Goal: Information Seeking & Learning: Compare options

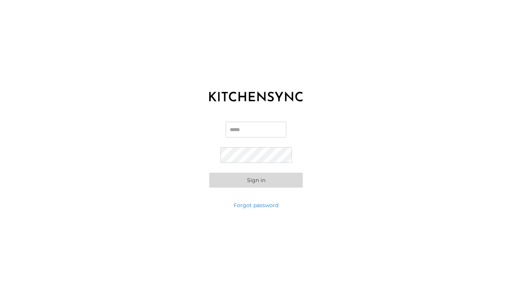
click at [238, 134] on input "Email" at bounding box center [256, 130] width 61 height 16
type input "**********"
click at [209, 172] on button "Sign in" at bounding box center [256, 179] width 94 height 15
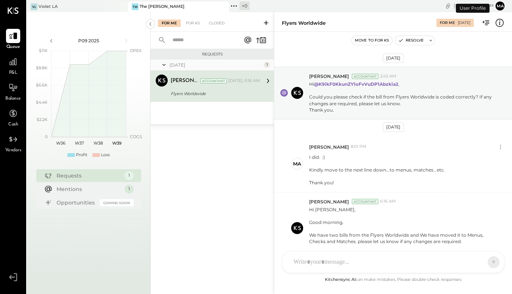
scroll to position [45, 0]
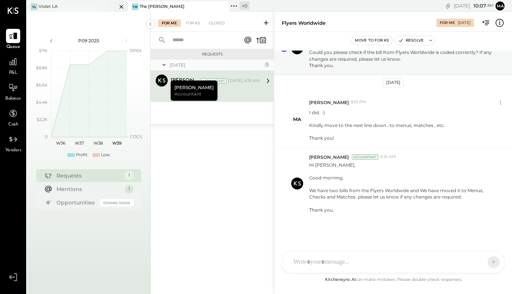
click at [86, 7] on div "VL Violet LA" at bounding box center [72, 6] width 90 height 7
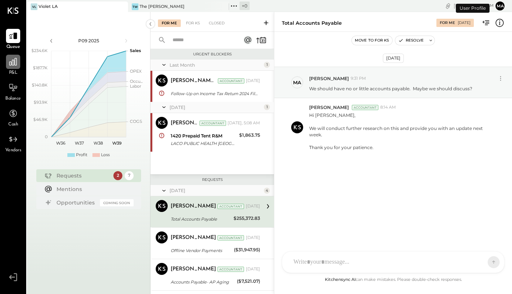
scroll to position [41, 0]
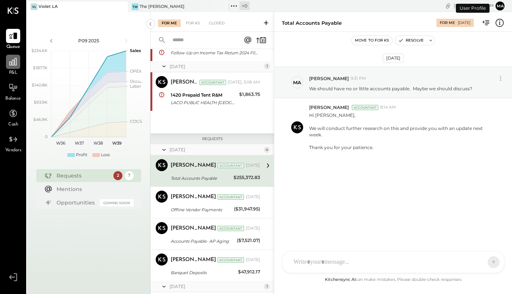
click at [16, 67] on div at bounding box center [13, 62] width 14 height 14
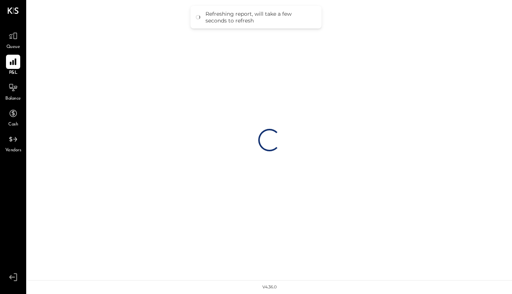
click at [52, 22] on div "Loading…" at bounding box center [269, 140] width 485 height 280
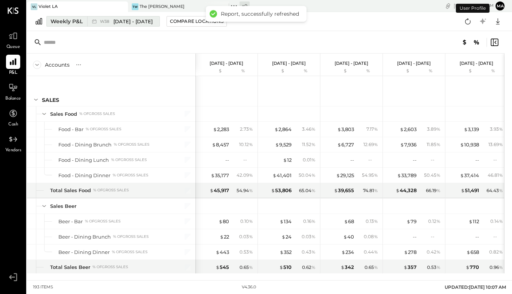
click at [67, 21] on div "Weekly P&L" at bounding box center [66, 21] width 32 height 7
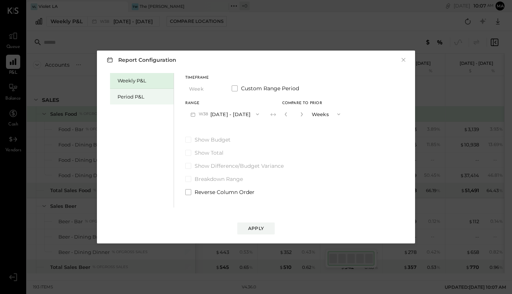
click at [134, 93] on div "Period P&L" at bounding box center [143, 96] width 52 height 7
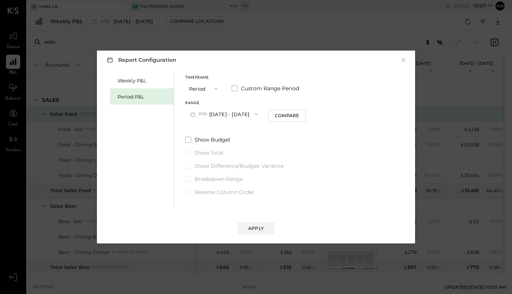
click at [212, 113] on button "P09 [DATE] - [DATE]" at bounding box center [224, 114] width 78 height 14
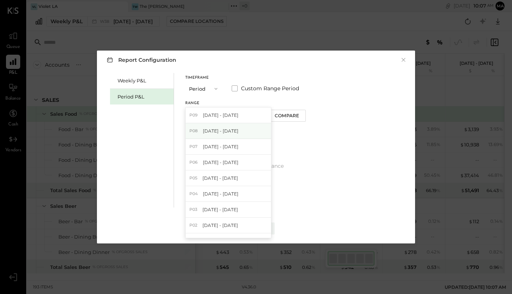
click at [214, 131] on span "[DATE] - [DATE]" at bounding box center [221, 131] width 36 height 6
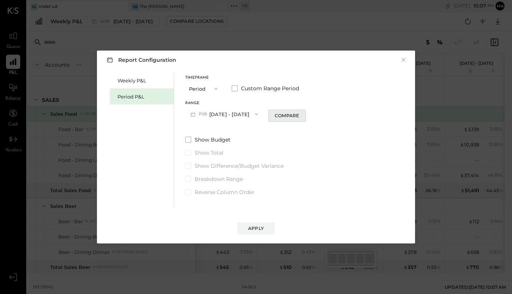
click at [281, 118] on div "Compare" at bounding box center [287, 115] width 24 height 6
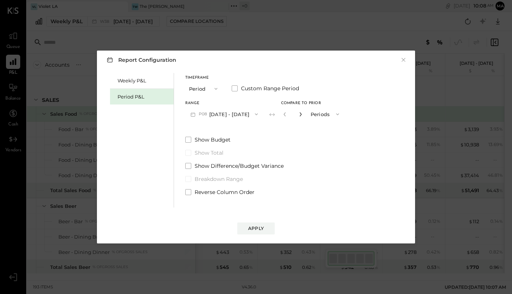
click at [298, 112] on icon "button" at bounding box center [300, 114] width 4 height 4
type input "*"
click at [192, 140] on label "Show Budget" at bounding box center [264, 139] width 159 height 7
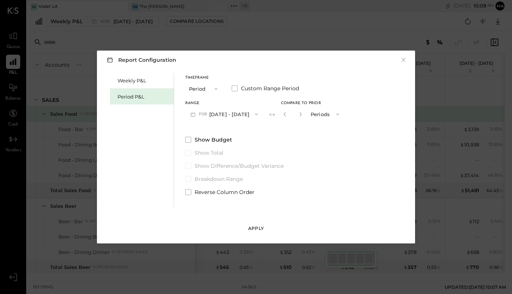
click at [255, 231] on div "Apply" at bounding box center [256, 228] width 16 height 6
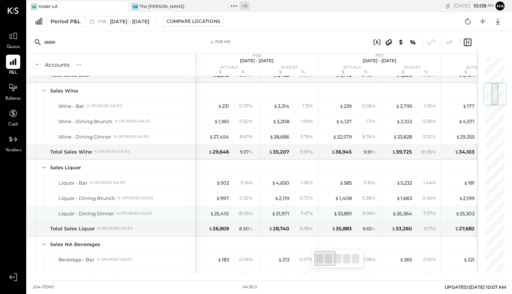
scroll to position [222, 0]
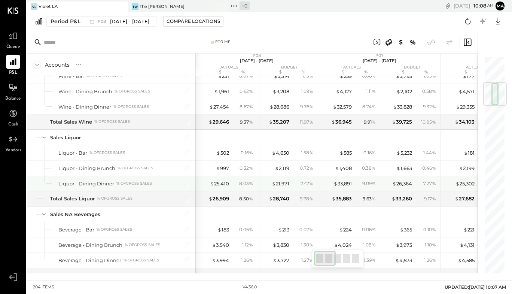
click at [261, 187] on div "$ 21,971 7.47 %" at bounding box center [287, 183] width 56 height 15
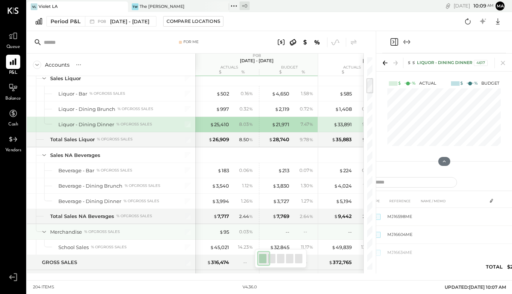
scroll to position [281, 0]
click at [245, 233] on div "0.03 %" at bounding box center [246, 231] width 14 height 7
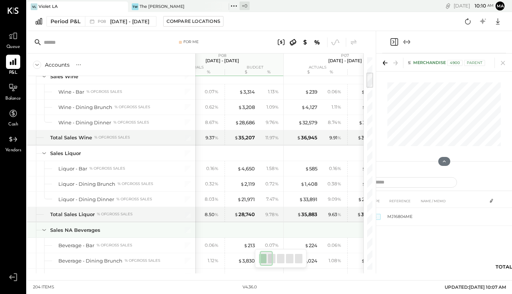
scroll to position [0, 34]
click at [245, 233] on div at bounding box center [223, 229] width 116 height 15
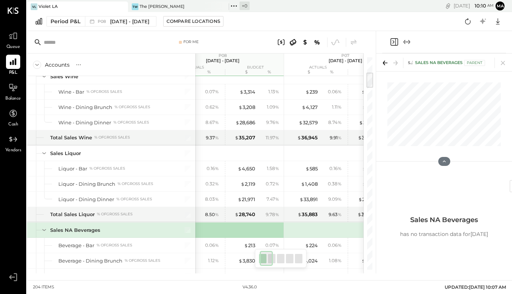
click at [245, 233] on div at bounding box center [223, 229] width 116 height 15
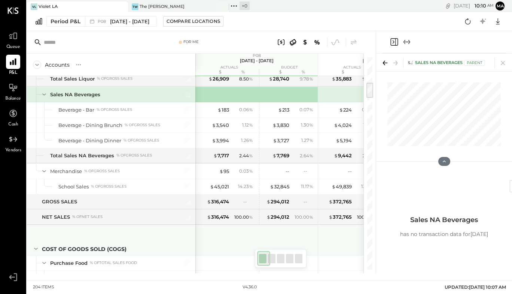
click at [245, 233] on div at bounding box center [257, 239] width 116 height 28
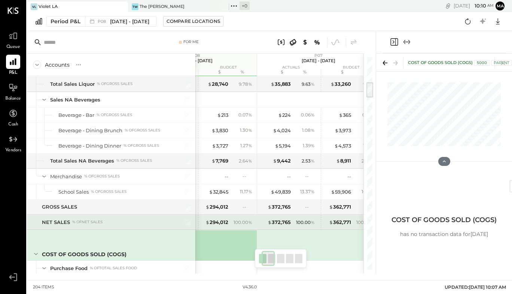
click at [267, 217] on div "$ 372,765 100.00 %" at bounding box center [289, 222] width 56 height 15
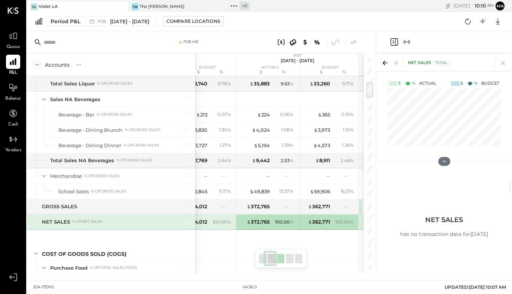
click at [267, 217] on div "$ 372,765 100.00 %" at bounding box center [268, 221] width 56 height 15
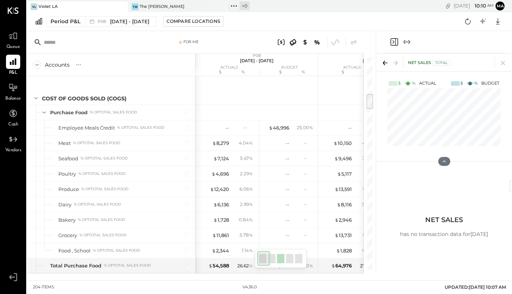
click at [387, 65] on icon at bounding box center [385, 63] width 10 height 10
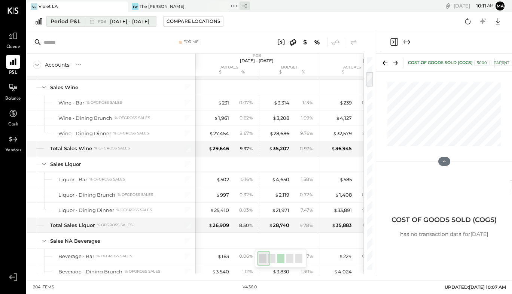
click at [82, 21] on button "Period P&L P08 [DATE] - [DATE]" at bounding box center [101, 21] width 110 height 10
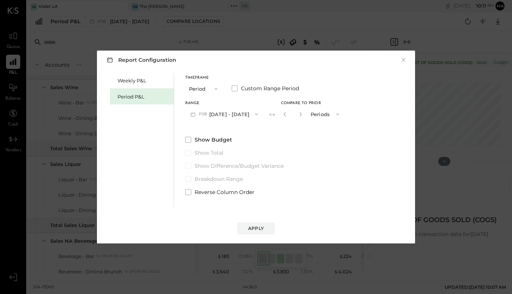
click at [216, 88] on icon "button" at bounding box center [216, 89] width 6 height 6
click at [403, 61] on button "×" at bounding box center [403, 59] width 7 height 7
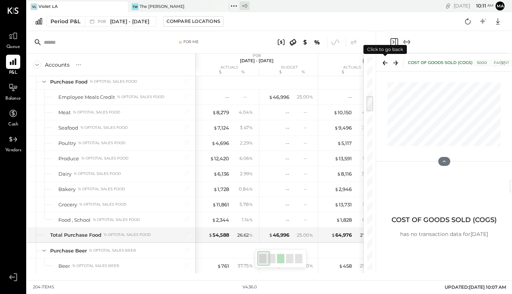
click at [382, 64] on icon at bounding box center [385, 63] width 10 height 10
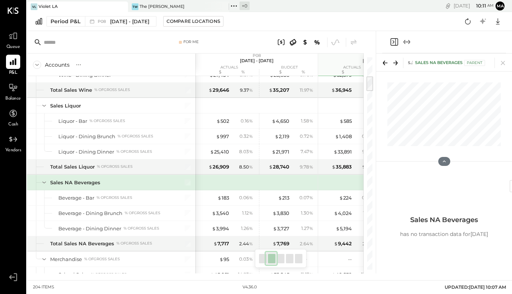
scroll to position [0, 100]
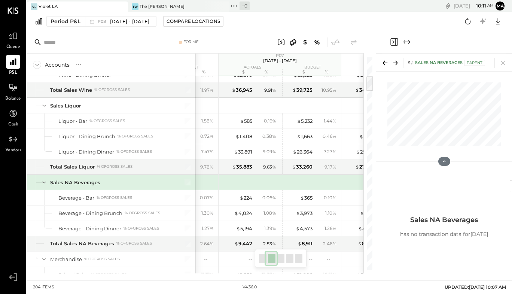
click at [440, 62] on div "Sales NA Beverages Parent" at bounding box center [450, 63] width 70 height 6
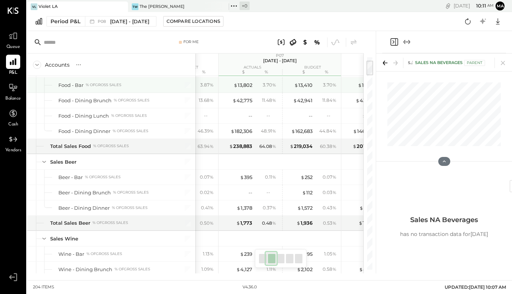
scroll to position [45, 0]
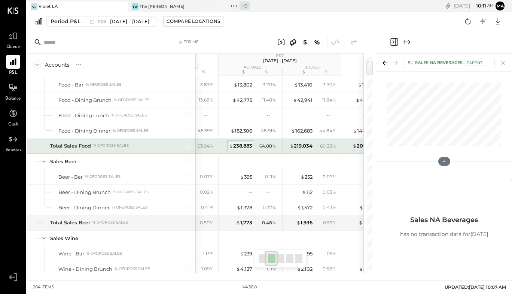
click at [233, 147] on div "$ 238,883" at bounding box center [240, 145] width 23 height 7
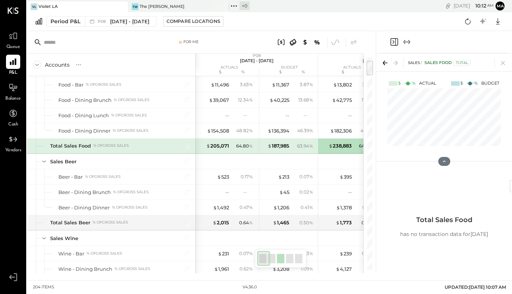
click at [213, 141] on div "$ 205,071 64.80 %" at bounding box center [227, 145] width 56 height 15
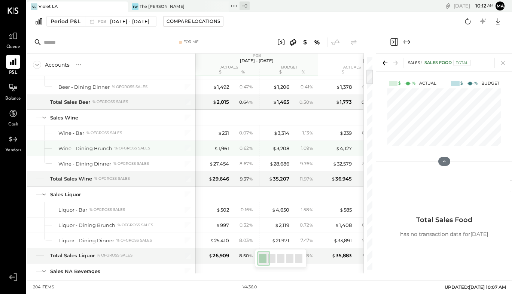
scroll to position [165, 0]
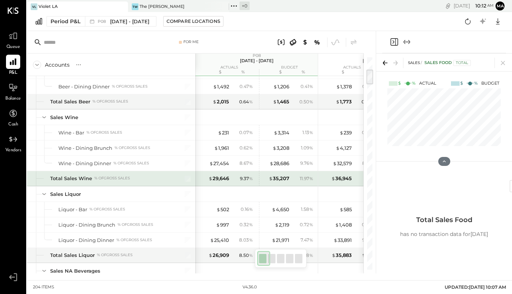
click at [214, 182] on div "$ 29,646 9.37 %" at bounding box center [227, 178] width 56 height 15
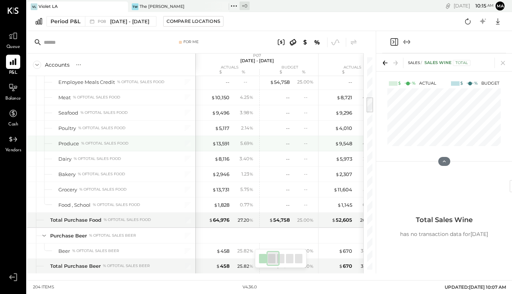
scroll to position [0, 123]
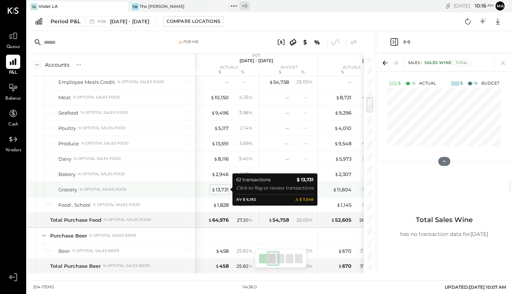
click at [214, 190] on span "$" at bounding box center [213, 189] width 4 height 6
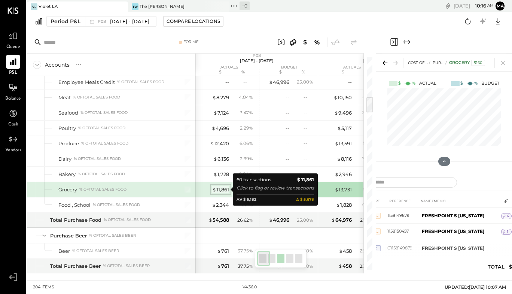
click at [227, 189] on div "$ 11,861" at bounding box center [220, 189] width 17 height 7
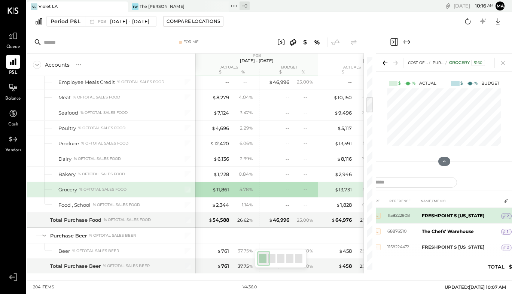
click at [446, 216] on b "FRESHPOINT S [US_STATE]" at bounding box center [453, 215] width 62 height 6
click at [507, 215] on span "2" at bounding box center [507, 215] width 2 height 5
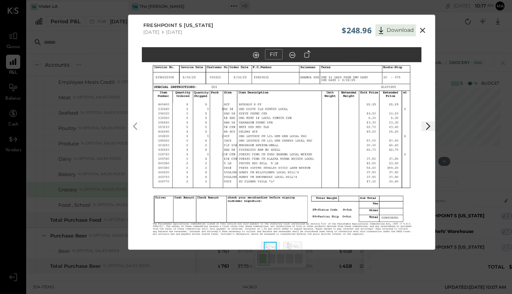
scroll to position [18, 0]
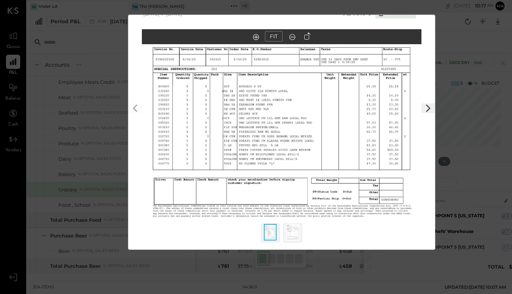
click at [362, 168] on img at bounding box center [281, 115] width 279 height 230
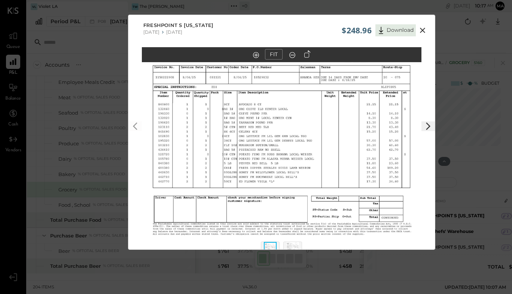
click at [420, 29] on icon at bounding box center [422, 30] width 5 height 5
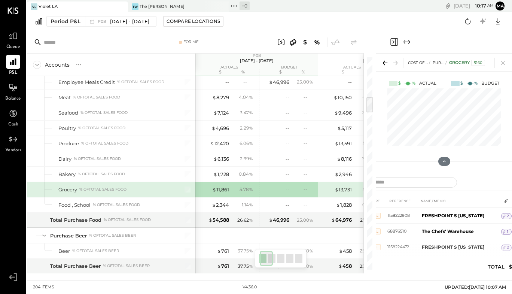
scroll to position [0, 34]
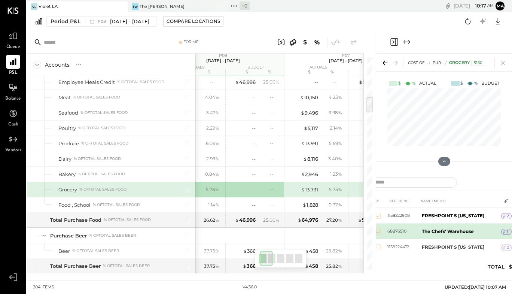
click at [440, 234] on td "The Chefs' Warehouse" at bounding box center [460, 231] width 82 height 16
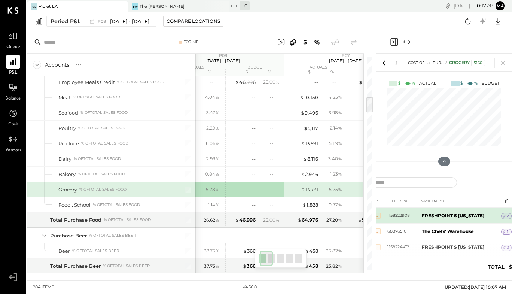
click at [507, 216] on span "2" at bounding box center [507, 215] width 2 height 5
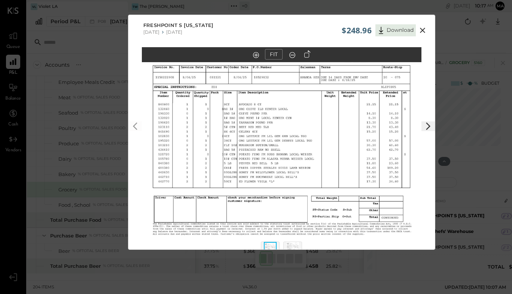
click at [364, 179] on img at bounding box center [281, 133] width 279 height 230
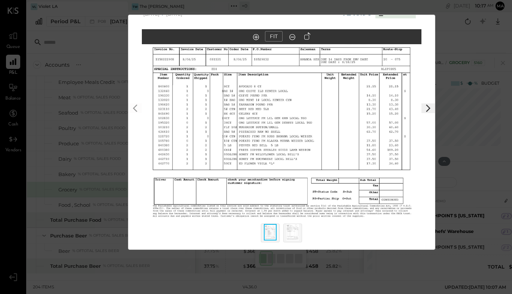
scroll to position [0, 0]
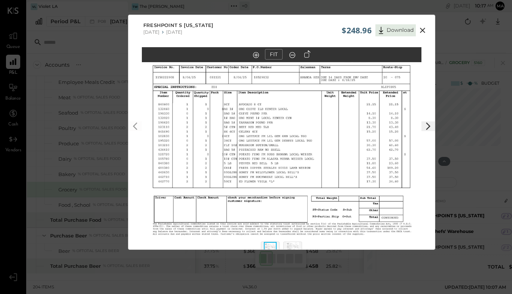
click at [428, 125] on polygon at bounding box center [428, 125] width 4 height 7
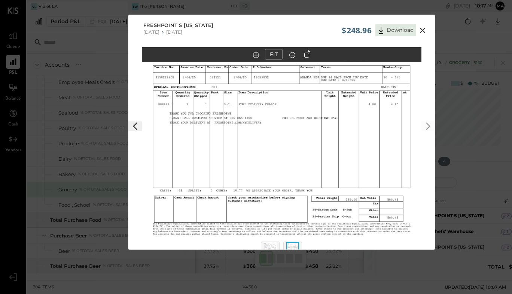
click at [138, 130] on icon at bounding box center [135, 126] width 9 height 9
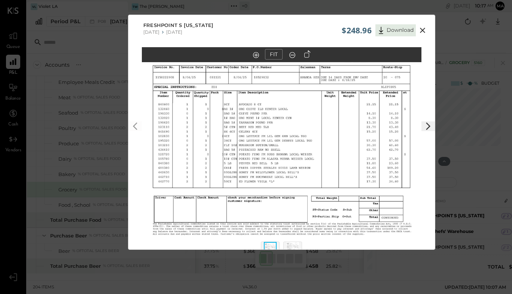
click at [423, 28] on icon at bounding box center [422, 30] width 9 height 9
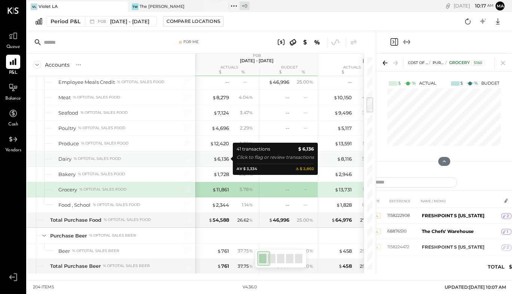
click at [220, 156] on div "$ 6,136" at bounding box center [221, 158] width 16 height 7
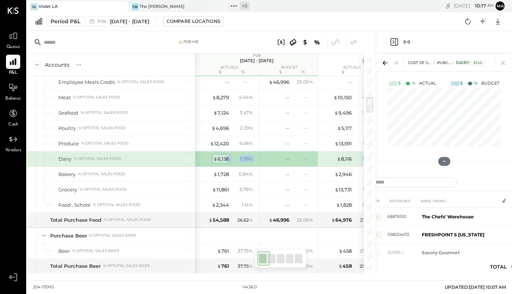
drag, startPoint x: 278, startPoint y: 155, endPoint x: 226, endPoint y: 160, distance: 52.2
click at [226, 160] on div "$ 6,136 2.99 % -- --" at bounding box center [256, 158] width 122 height 15
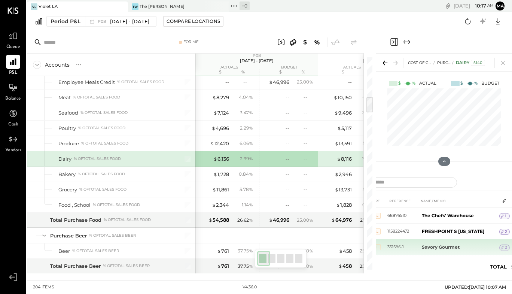
click at [428, 250] on td "Savory Gourmet" at bounding box center [459, 247] width 80 height 16
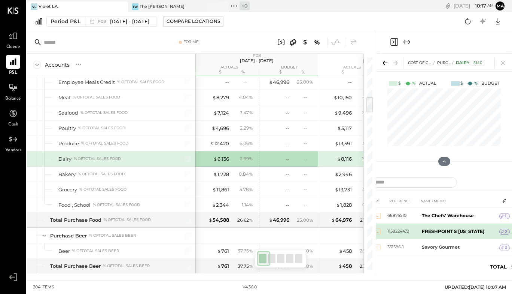
click at [441, 234] on td "FRESHPOINT S [US_STATE]" at bounding box center [459, 231] width 80 height 16
click at [503, 230] on icon at bounding box center [501, 231] width 5 height 5
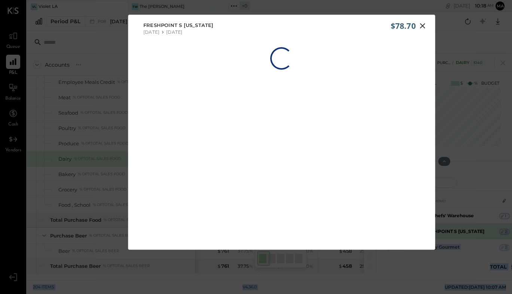
click at [503, 230] on body "Queue P&L Balance Cash Vendors v 4.36.0 VL Violet LA TW The [PERSON_NAME] + 0 P…" at bounding box center [256, 147] width 512 height 294
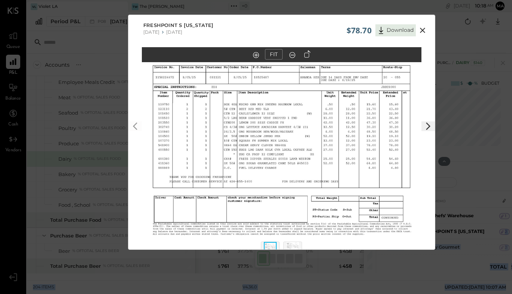
click at [423, 32] on icon at bounding box center [422, 30] width 5 height 5
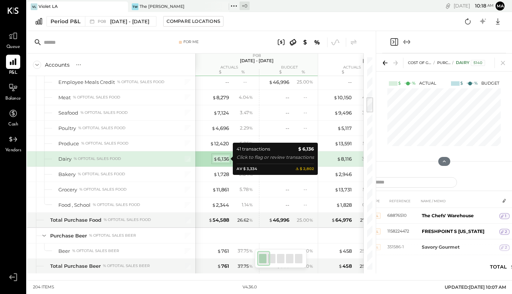
click at [223, 157] on div "$ 6,136" at bounding box center [221, 158] width 16 height 7
click at [227, 159] on div "$ 6,136" at bounding box center [221, 158] width 16 height 7
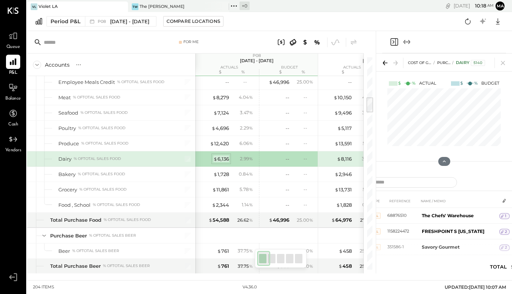
click at [226, 158] on div "$ 6,136" at bounding box center [221, 158] width 16 height 7
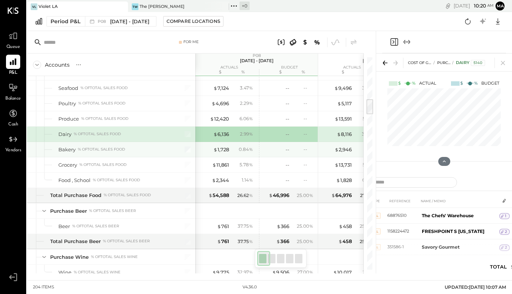
scroll to position [562, 0]
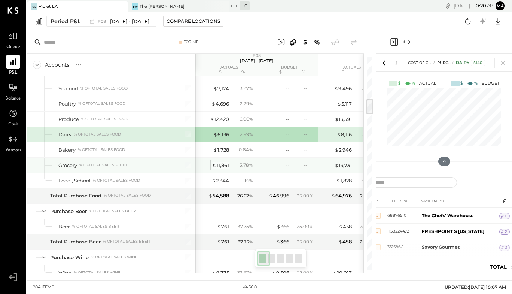
click at [221, 163] on div "$ 11,861" at bounding box center [220, 165] width 17 height 7
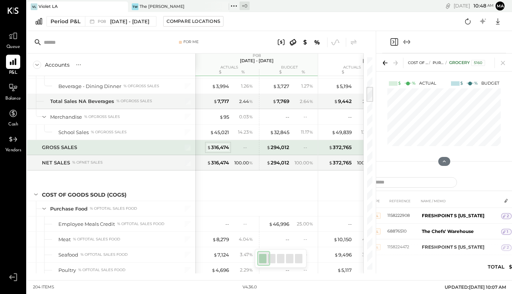
scroll to position [396, 0]
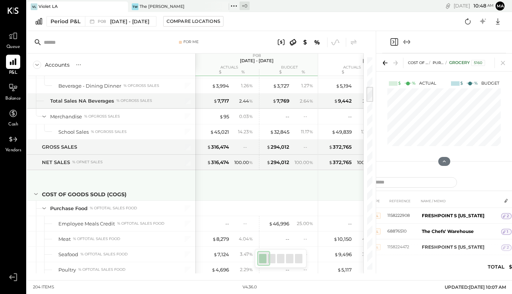
click at [288, 190] on div at bounding box center [257, 184] width 116 height 28
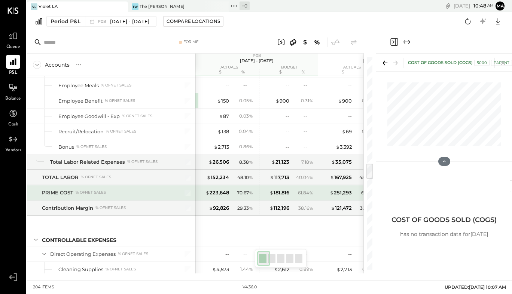
scroll to position [1427, 0]
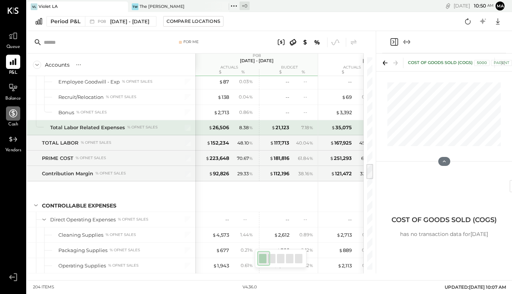
click at [7, 117] on div at bounding box center [13, 113] width 14 height 14
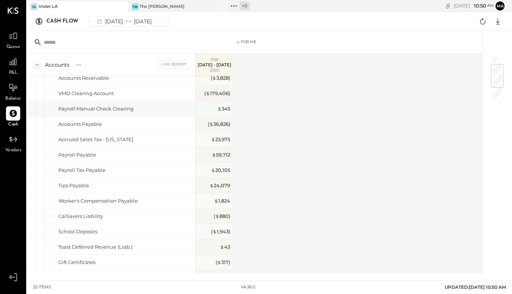
scroll to position [67, 0]
click at [17, 58] on icon at bounding box center [13, 62] width 10 height 10
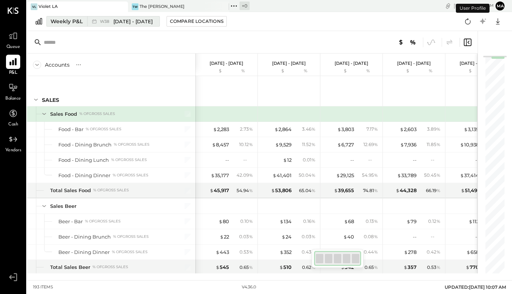
click at [93, 20] on icon at bounding box center [94, 21] width 7 height 7
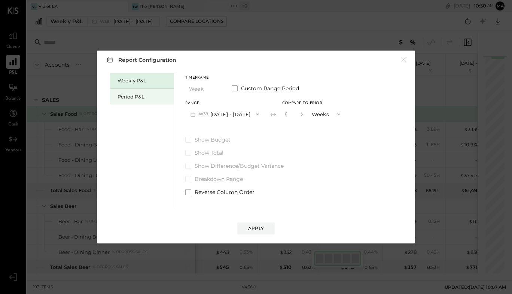
click at [144, 95] on div "Period P&L" at bounding box center [143, 96] width 52 height 7
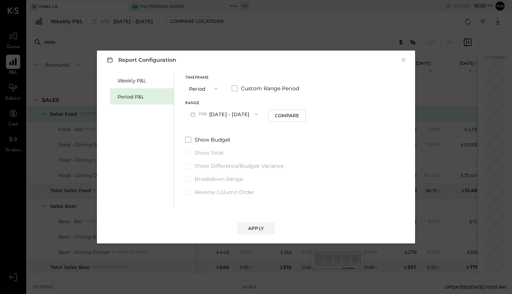
click at [253, 113] on icon "button" at bounding box center [256, 114] width 6 height 6
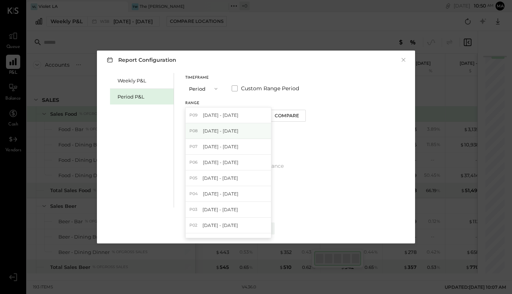
click at [240, 131] on div "P08 [DATE] - [DATE]" at bounding box center [228, 131] width 85 height 16
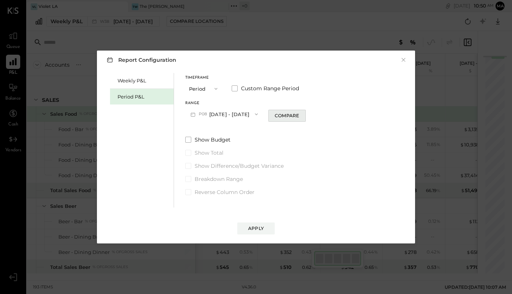
click at [285, 112] on button "Compare" at bounding box center [286, 116] width 37 height 12
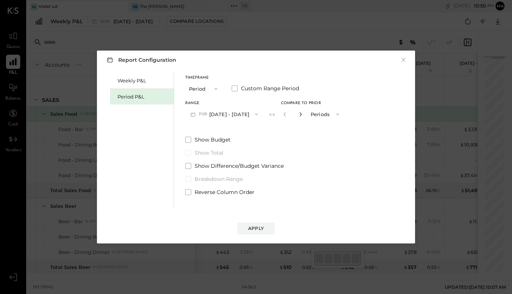
click at [299, 114] on icon "button" at bounding box center [300, 114] width 4 height 4
type input "*"
click at [257, 227] on div "Apply" at bounding box center [256, 228] width 16 height 6
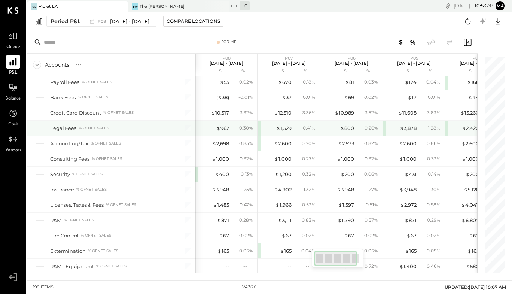
scroll to position [1841, 0]
drag, startPoint x: 247, startPoint y: 128, endPoint x: 312, endPoint y: 33, distance: 115.0
click at [312, 33] on div "For Me" at bounding box center [252, 42] width 450 height 22
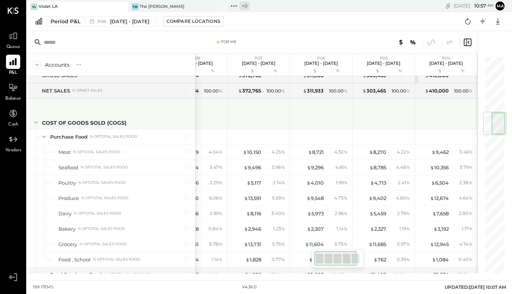
scroll to position [0, 0]
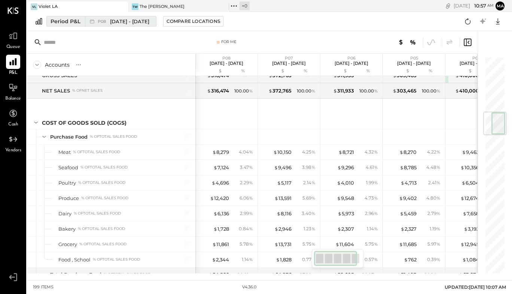
click at [83, 24] on button "Period P&L P08 [DATE] - [DATE]" at bounding box center [101, 21] width 110 height 10
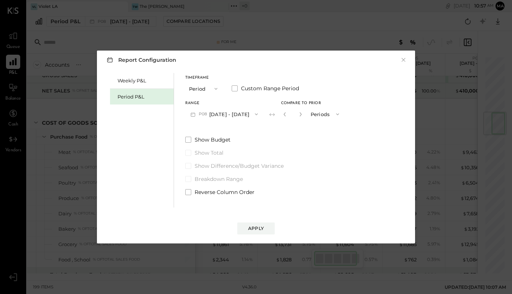
click at [218, 90] on icon "button" at bounding box center [216, 89] width 6 height 6
click at [198, 114] on span "YTD" at bounding box center [194, 115] width 7 height 5
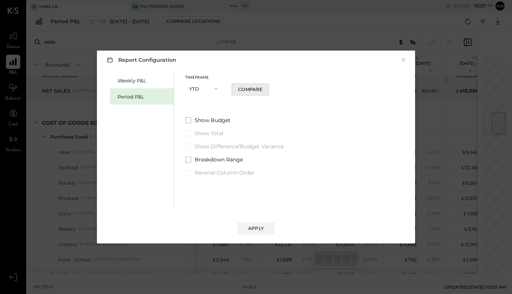
click at [266, 88] on button "Compare" at bounding box center [250, 89] width 37 height 12
click at [292, 89] on span "YEARS" at bounding box center [295, 88] width 18 height 7
click at [261, 89] on icon "button" at bounding box center [260, 89] width 2 height 4
type input "*"
click at [201, 88] on button "YTD" at bounding box center [203, 89] width 37 height 14
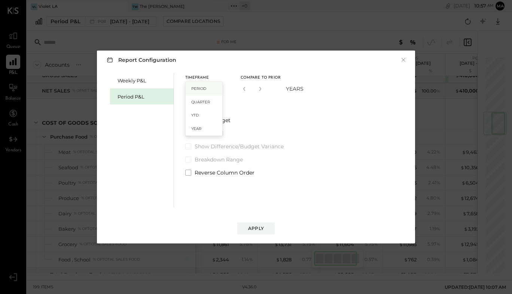
click at [199, 89] on span "Period" at bounding box center [198, 88] width 15 height 5
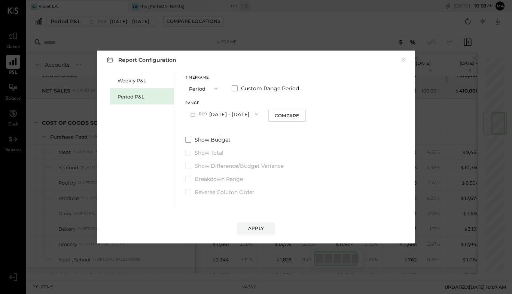
click at [246, 110] on button "P09 [DATE] - [DATE]" at bounding box center [224, 114] width 78 height 14
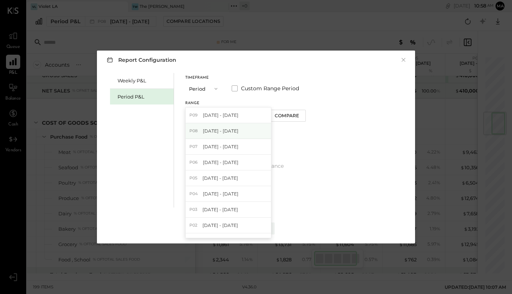
click at [229, 129] on span "[DATE] - [DATE]" at bounding box center [221, 131] width 36 height 6
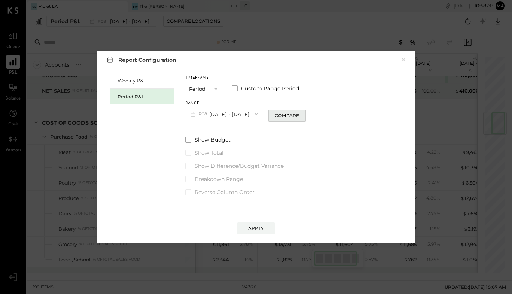
click at [285, 117] on div "Compare" at bounding box center [287, 115] width 24 height 6
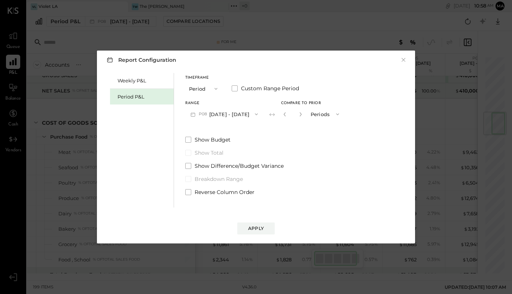
click at [325, 115] on button "Periods" at bounding box center [325, 114] width 37 height 14
click at [326, 114] on span "Periods" at bounding box center [321, 113] width 17 height 5
click at [326, 114] on button "Periods" at bounding box center [325, 114] width 37 height 14
click at [217, 88] on icon "button" at bounding box center [215, 89] width 3 height 2
click at [204, 114] on div "YTD" at bounding box center [204, 114] width 37 height 13
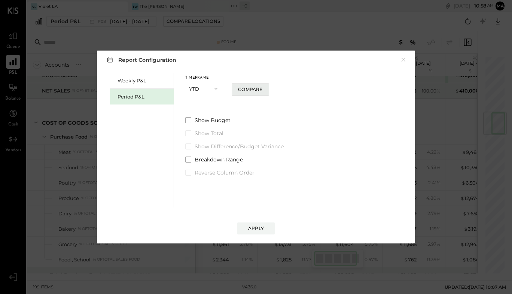
click at [261, 91] on div "Compare" at bounding box center [250, 89] width 24 height 6
click at [257, 229] on div "Apply" at bounding box center [256, 228] width 16 height 6
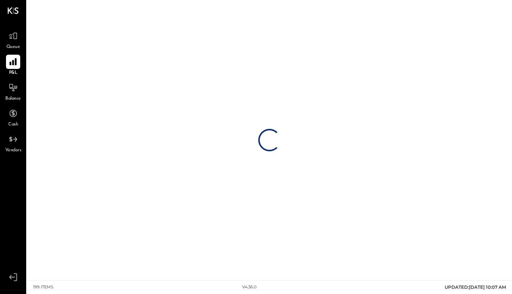
click at [257, 229] on div "Loading…" at bounding box center [269, 140] width 485 height 280
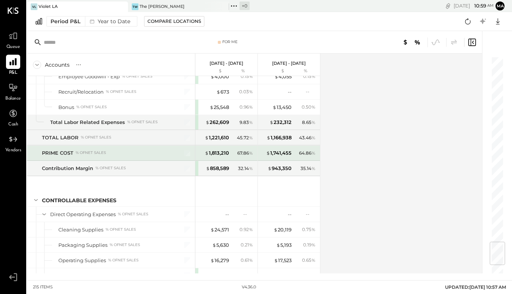
scroll to position [1555, 0]
